Goal: Find contact information: Find contact information

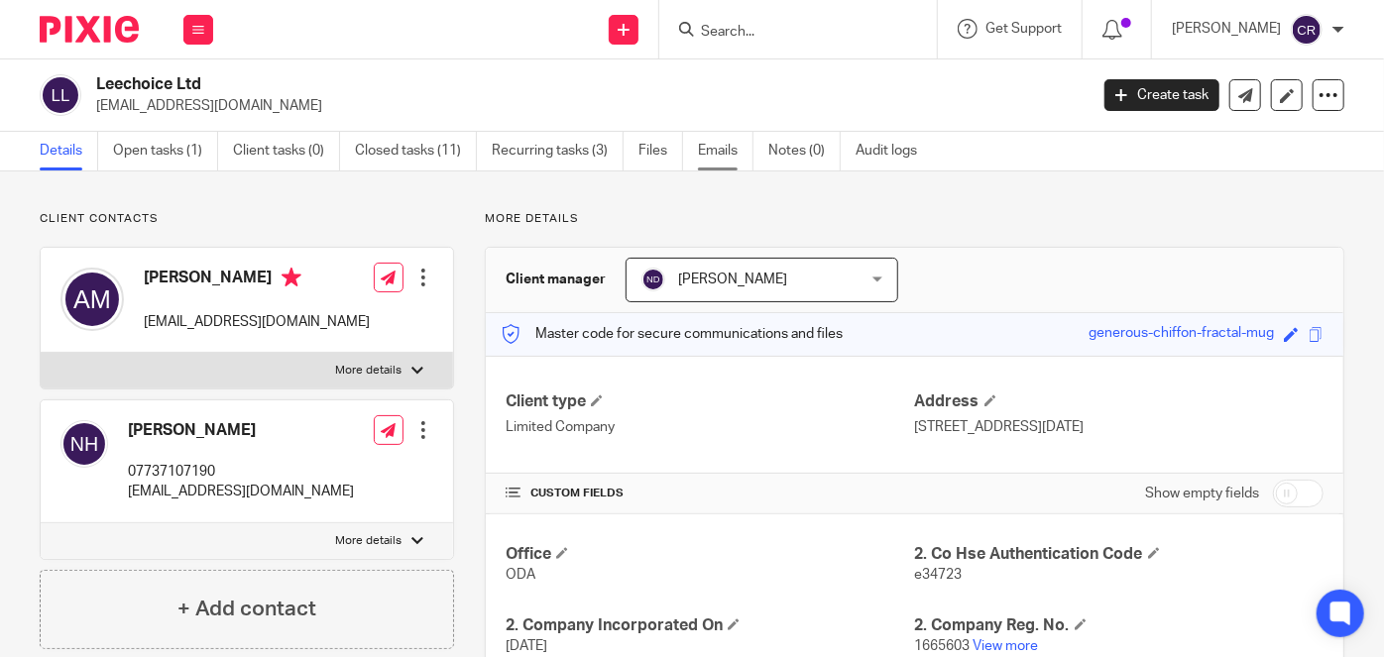
click at [719, 151] on link "Emails" at bounding box center [726, 151] width 56 height 39
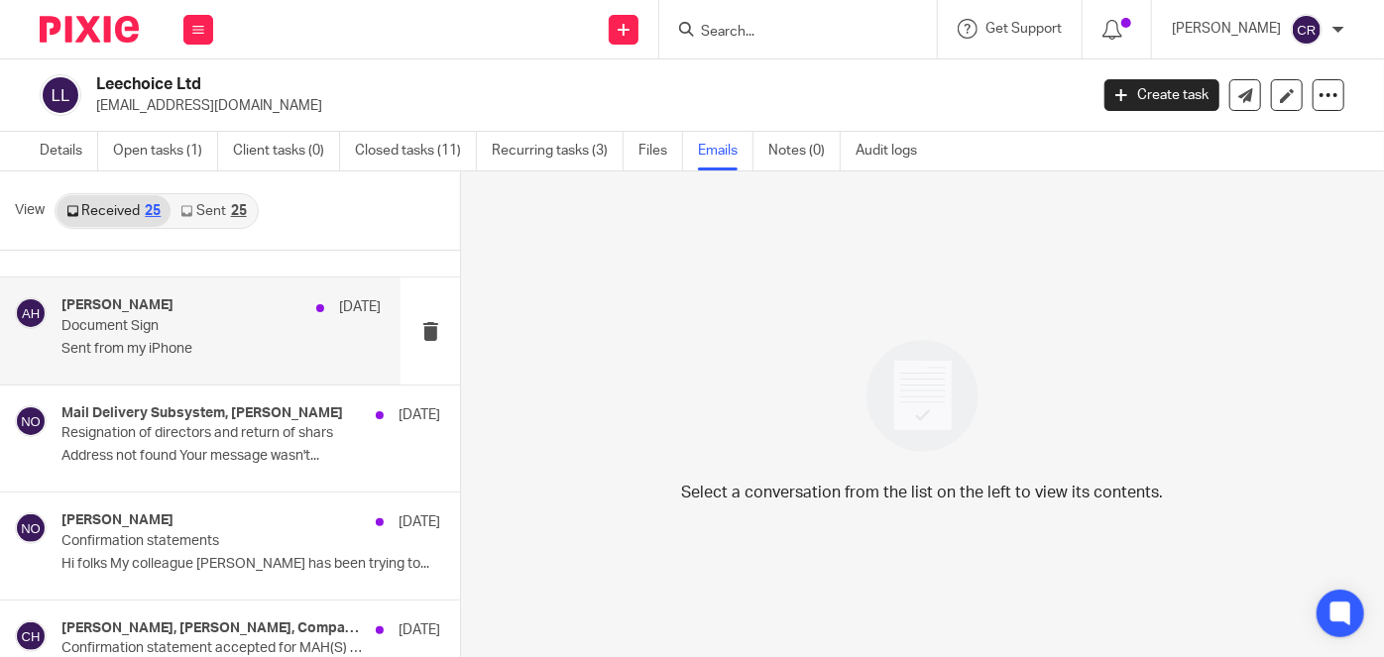
scroll to position [360, 0]
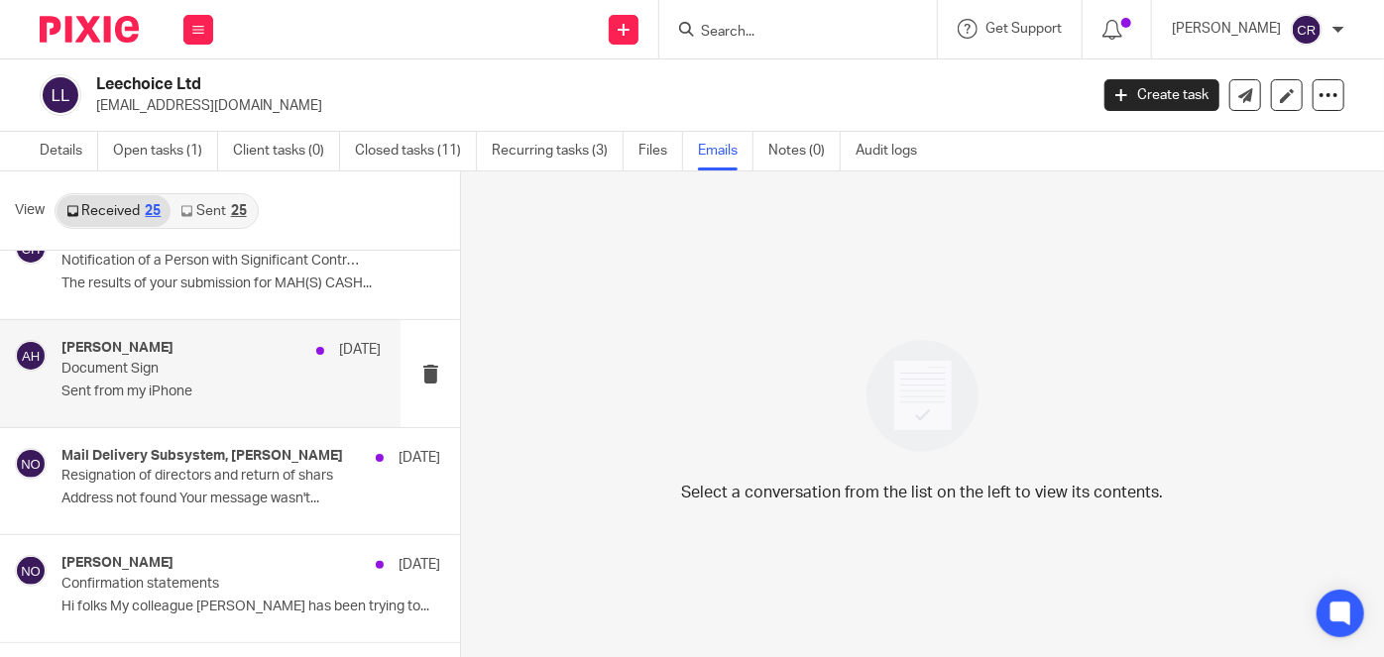
click at [235, 355] on div "Abdul Hashim 7 Aug" at bounding box center [220, 350] width 319 height 20
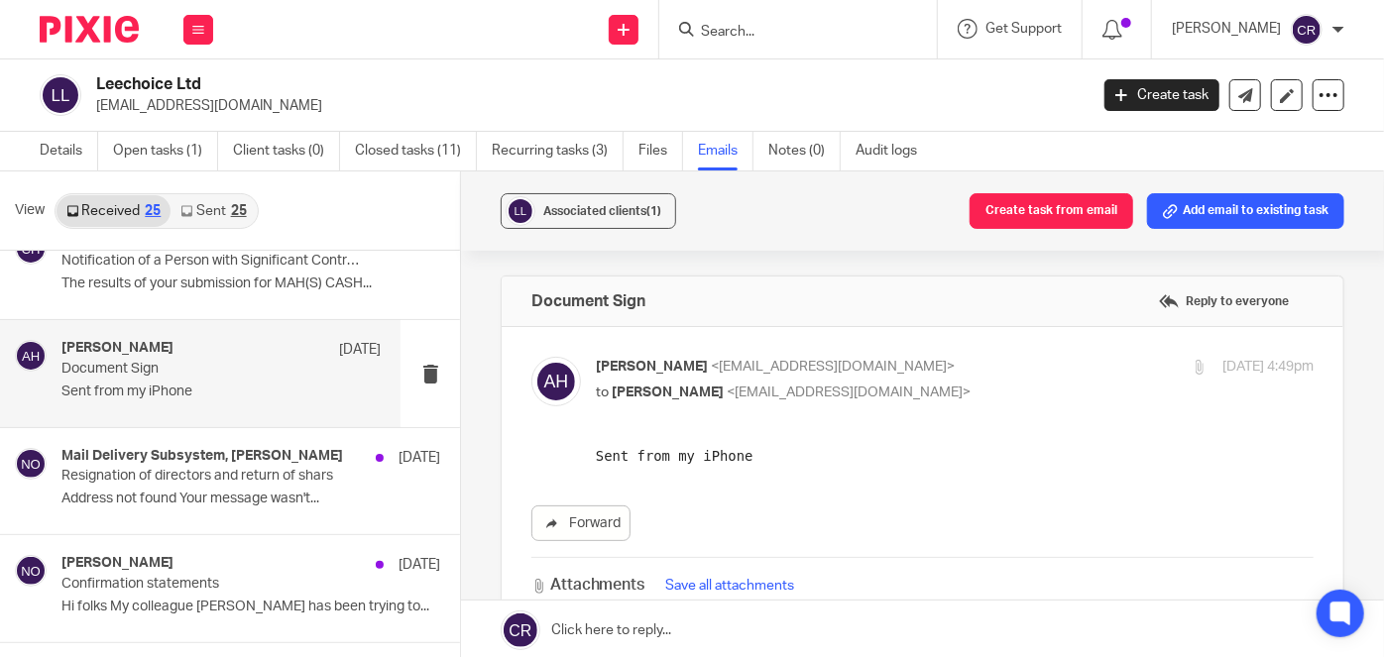
scroll to position [0, 0]
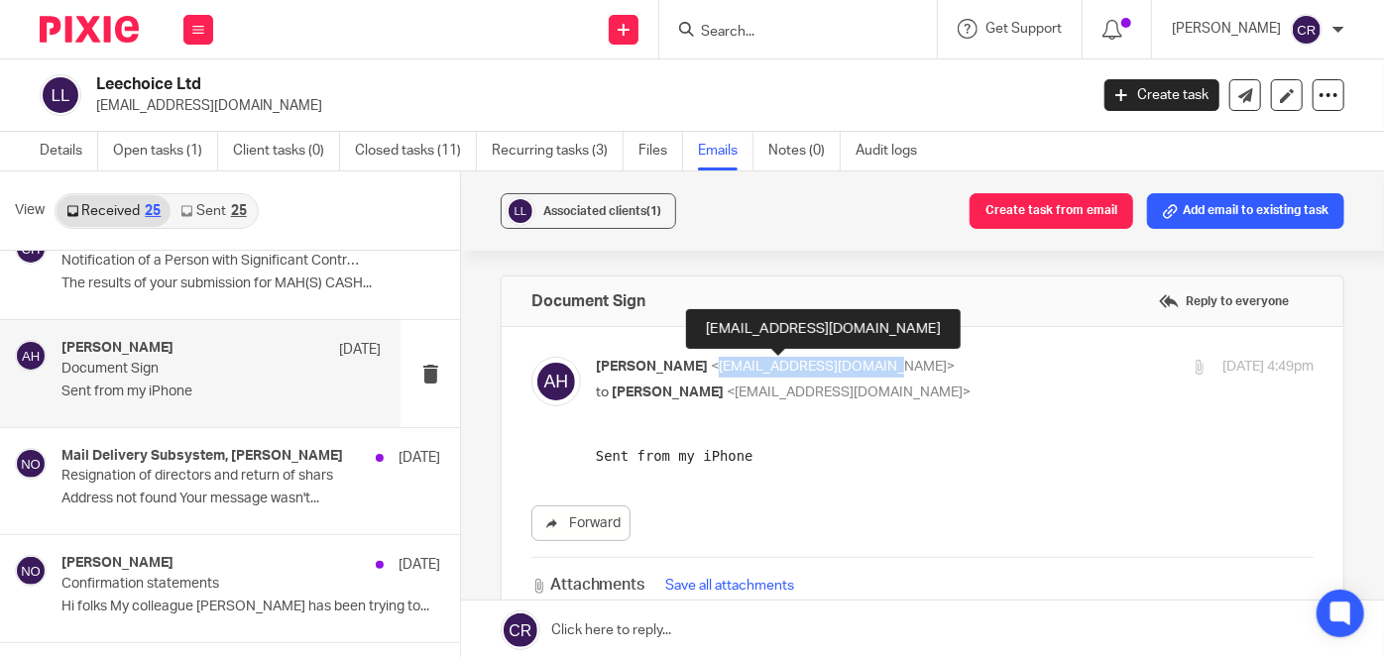
drag, startPoint x: 693, startPoint y: 365, endPoint x: 859, endPoint y: 360, distance: 165.6
click at [859, 360] on span "<abdul.hashim@mahs.co.uk>" at bounding box center [833, 367] width 244 height 14
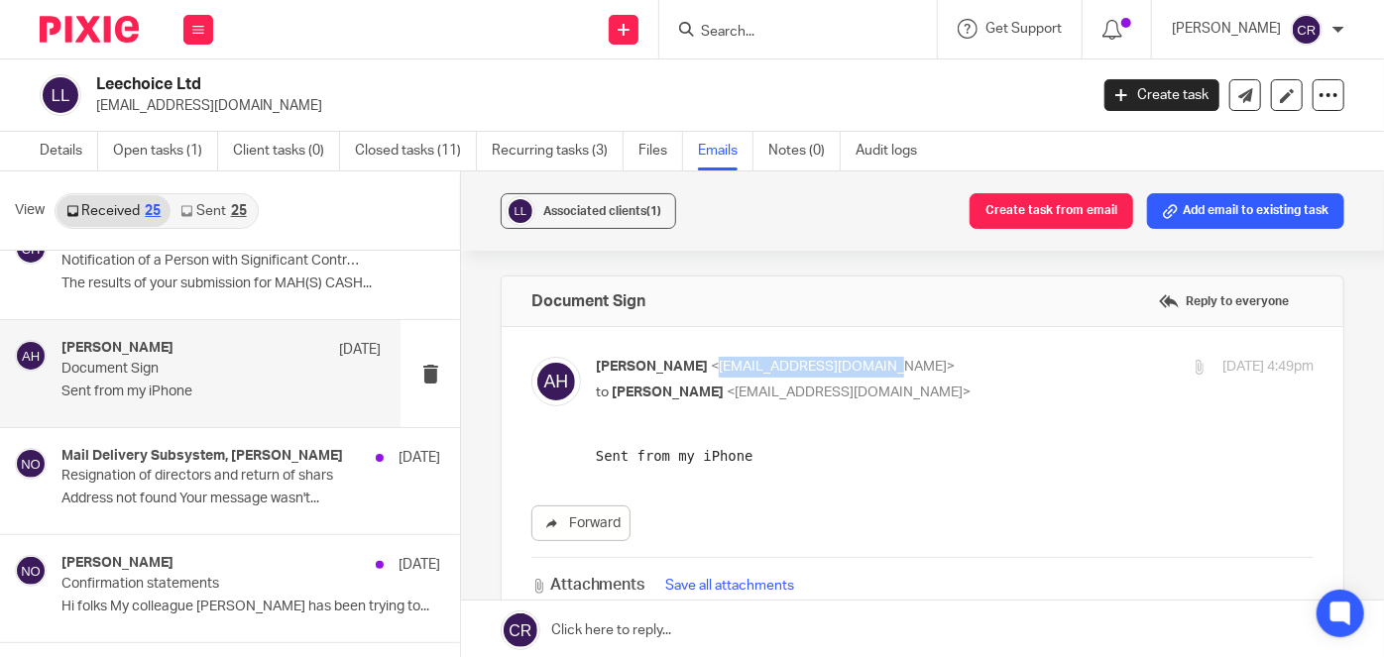
copy span "[EMAIL_ADDRESS][DOMAIN_NAME]"
